Goal: Task Accomplishment & Management: Manage account settings

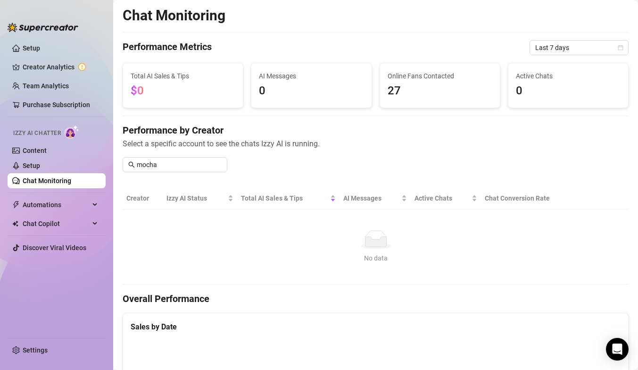
scroll to position [479, 0]
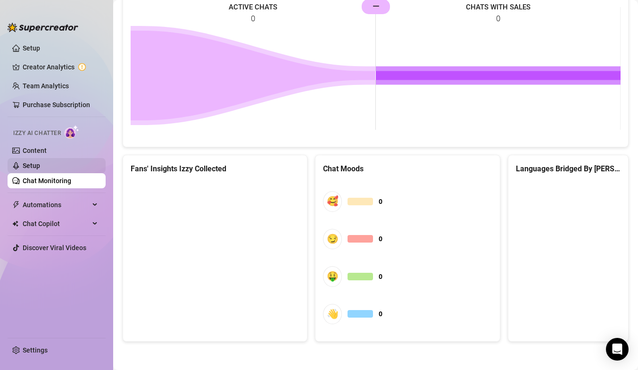
click at [40, 162] on link "Setup" at bounding box center [31, 166] width 17 height 8
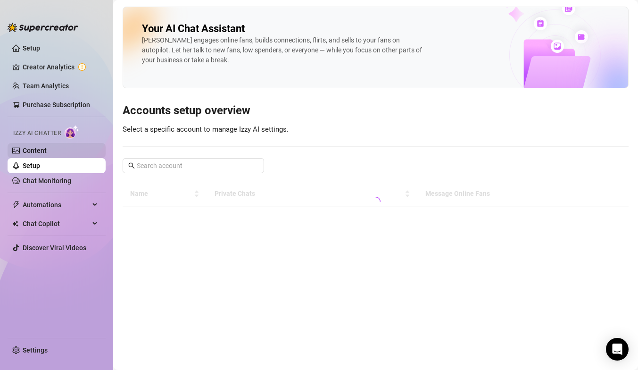
click at [47, 147] on link "Content" at bounding box center [35, 151] width 24 height 8
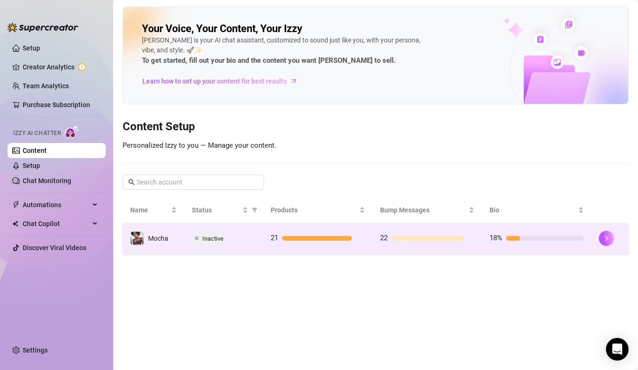
click at [401, 240] on div at bounding box center [428, 238] width 73 height 5
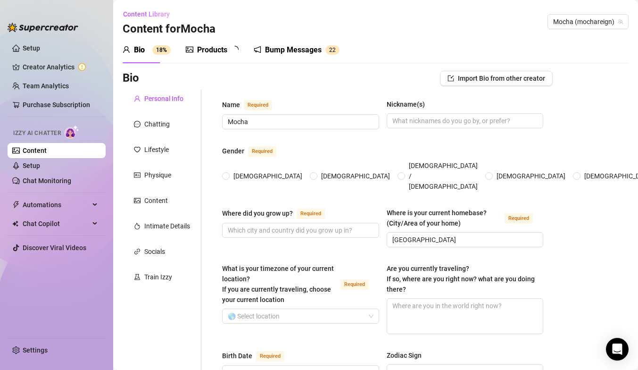
radio input "true"
click at [300, 45] on div "Bump Messages" at bounding box center [300, 49] width 57 height 11
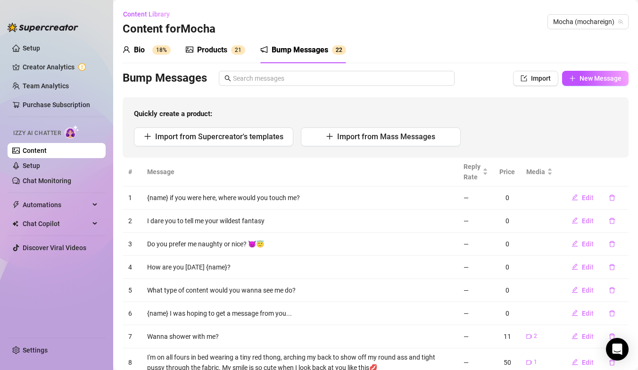
scroll to position [108, 0]
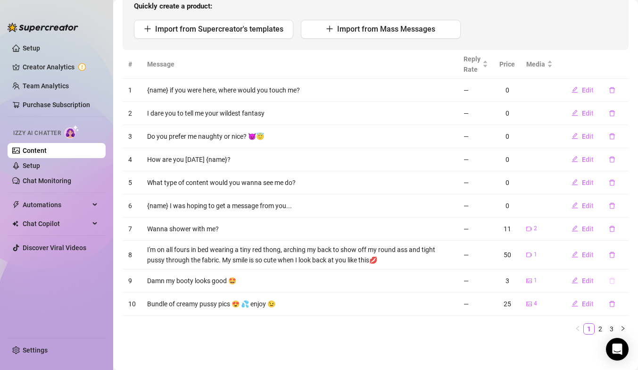
click at [613, 283] on icon "delete" at bounding box center [612, 280] width 6 height 6
click at [623, 253] on span "Yes" at bounding box center [622, 256] width 11 height 8
click at [612, 303] on icon "delete" at bounding box center [612, 303] width 7 height 7
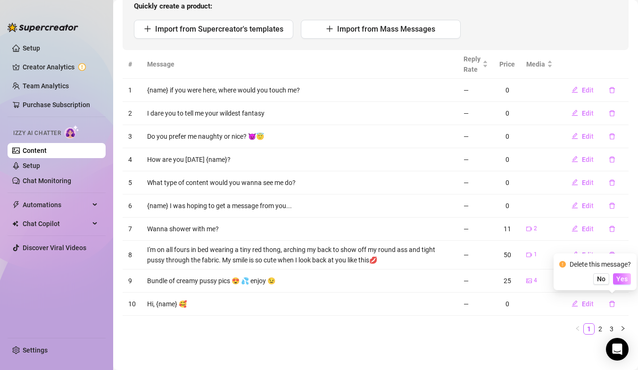
click at [623, 279] on span "Yes" at bounding box center [622, 279] width 11 height 8
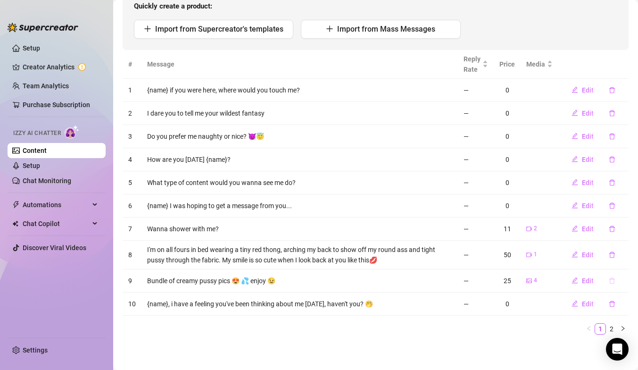
click at [611, 274] on button "button" at bounding box center [612, 280] width 22 height 15
click at [618, 258] on span "Yes" at bounding box center [622, 256] width 11 height 8
click at [613, 228] on icon "delete" at bounding box center [612, 228] width 7 height 7
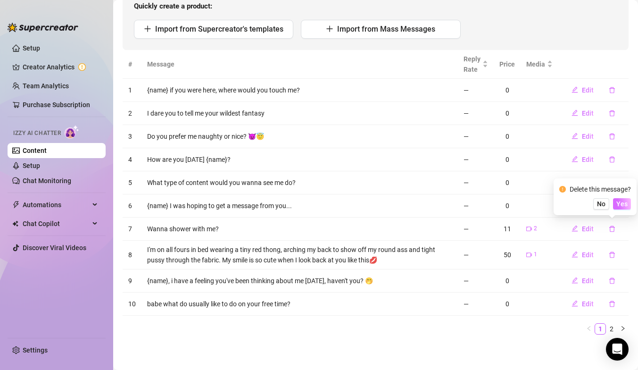
click at [625, 207] on span "Yes" at bounding box center [622, 204] width 11 height 8
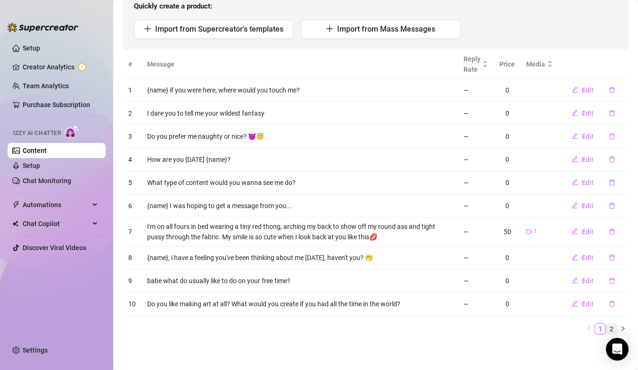
click at [611, 326] on link "2" at bounding box center [612, 329] width 10 height 10
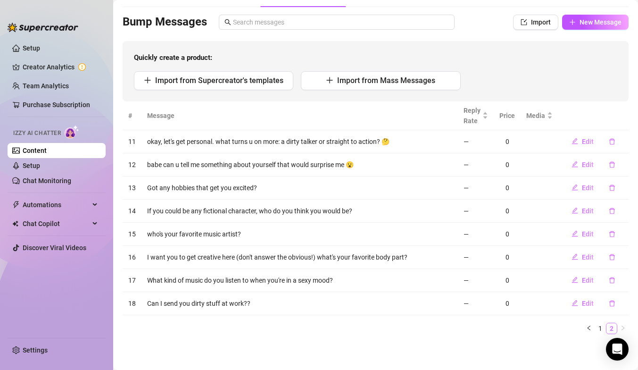
scroll to position [56, 0]
click at [600, 326] on link "1" at bounding box center [600, 329] width 10 height 10
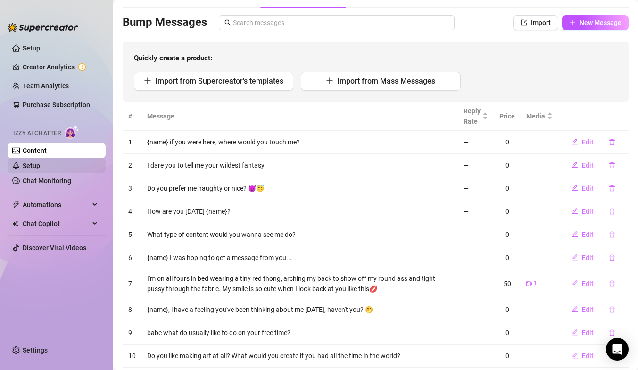
click at [31, 164] on link "Setup" at bounding box center [31, 166] width 17 height 8
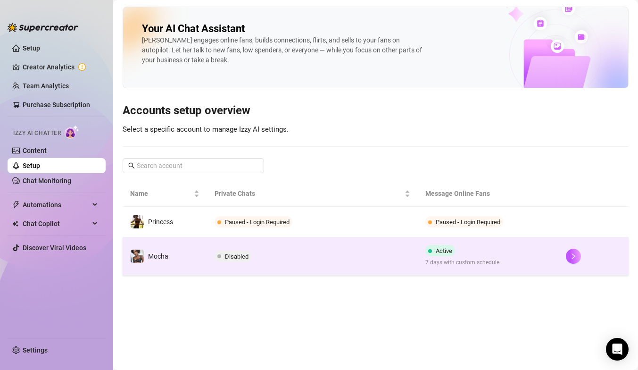
click at [295, 243] on td "Disabled" at bounding box center [312, 256] width 211 height 38
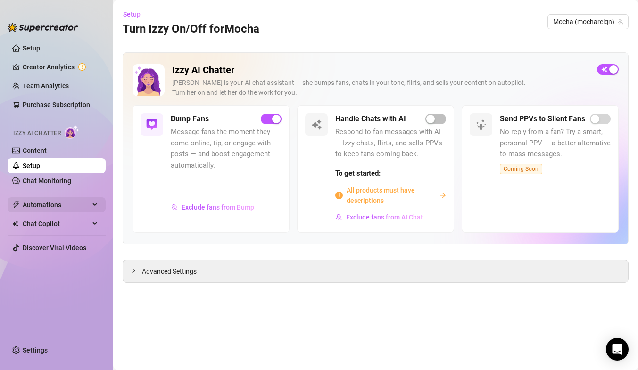
click at [102, 199] on div "Automations" at bounding box center [57, 204] width 98 height 15
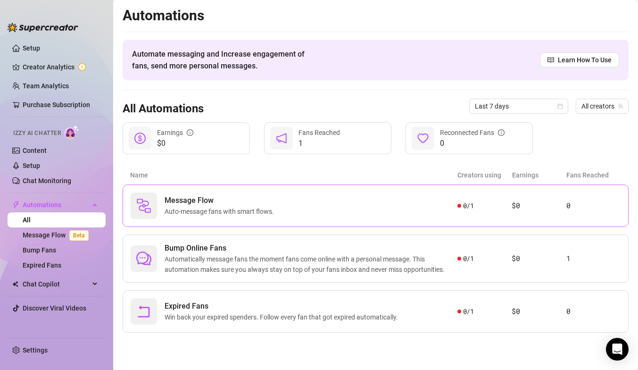
click at [275, 202] on span "Message Flow" at bounding box center [221, 200] width 113 height 11
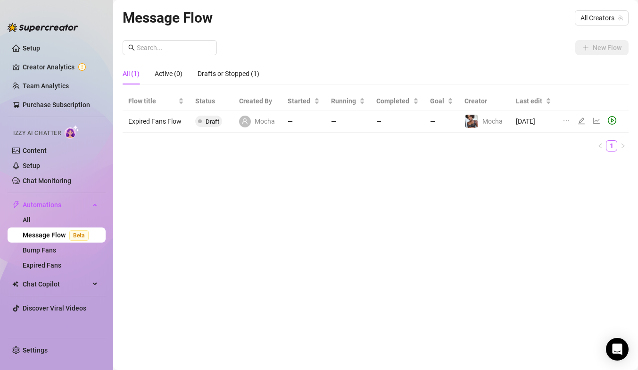
click at [125, 76] on div "All (1)" at bounding box center [131, 73] width 17 height 10
click at [40, 51] on link "Setup" at bounding box center [31, 48] width 17 height 8
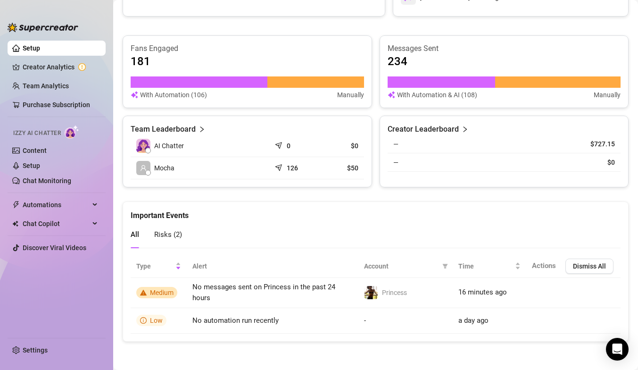
scroll to position [562, 0]
